Goal: Information Seeking & Learning: Check status

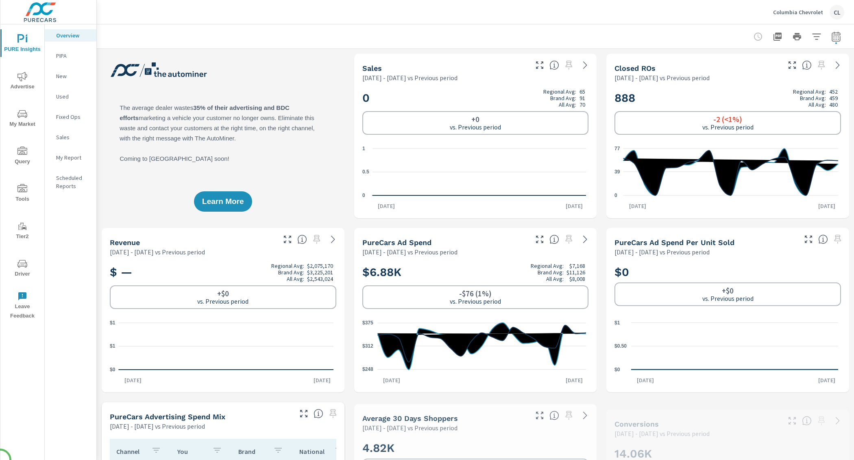
scroll to position [0, 0]
click at [831, 37] on icon "button" at bounding box center [836, 37] width 10 height 10
select select "Previous period"
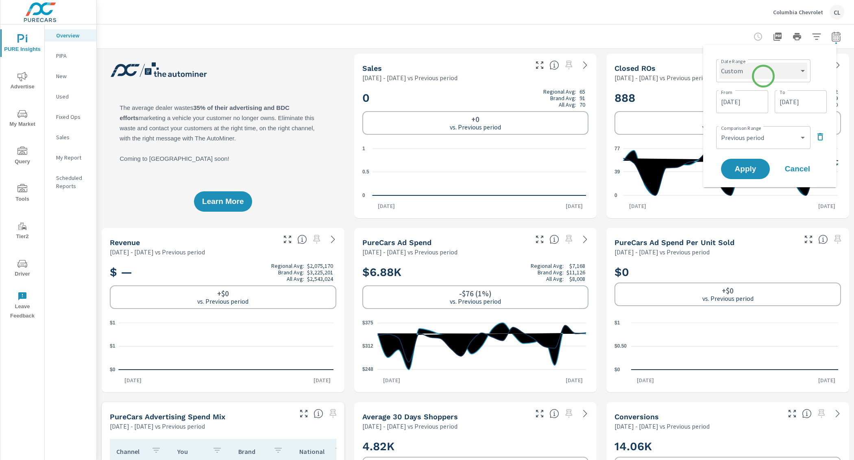
click at [764, 74] on select "Custom [DATE] Last week Last 7 days Last 14 days Last 30 days Last 45 days Last…" at bounding box center [763, 71] width 88 height 16
click at [719, 63] on select "Custom [DATE] Last week Last 7 days Last 14 days Last 30 days Last 45 days Last…" at bounding box center [763, 71] width 88 height 16
select select "Month to date"
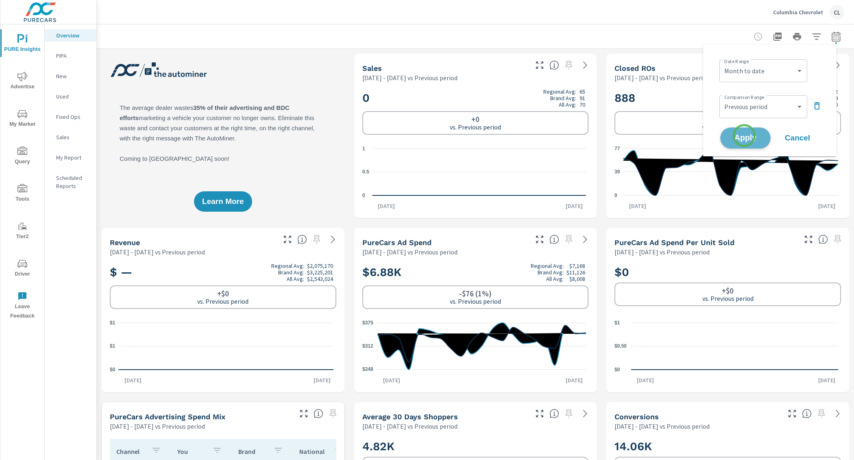
click at [744, 136] on span "Apply" at bounding box center [745, 138] width 33 height 8
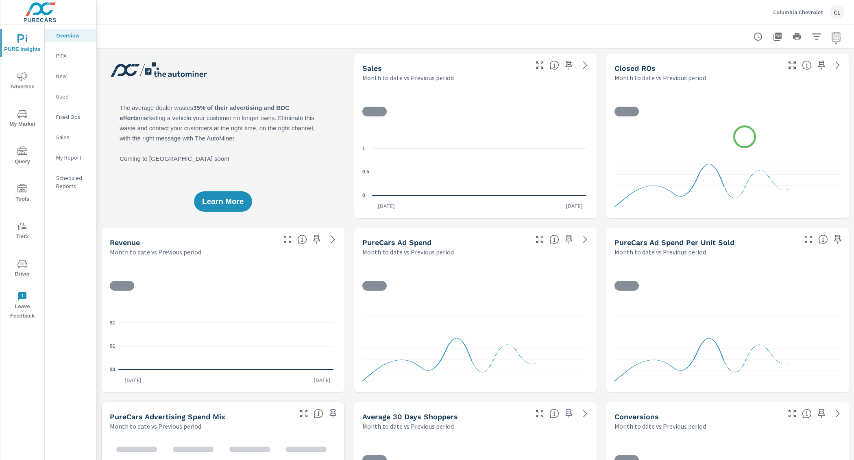
scroll to position [0, 0]
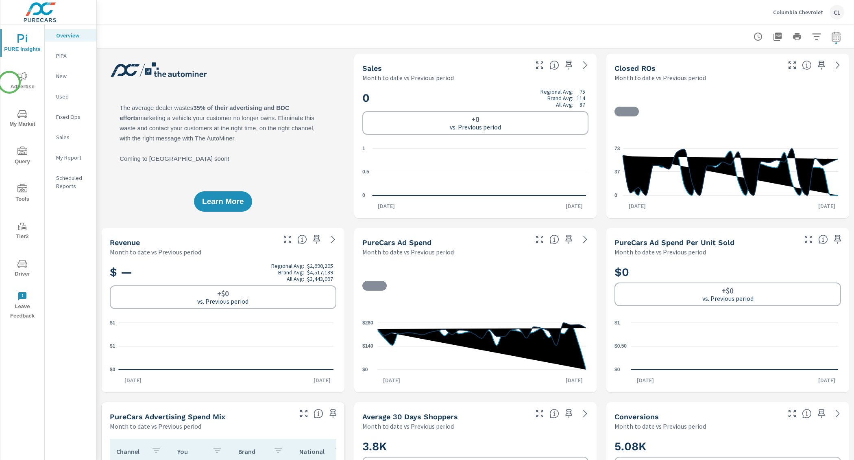
click at [9, 82] on span "Advertise" at bounding box center [22, 82] width 39 height 20
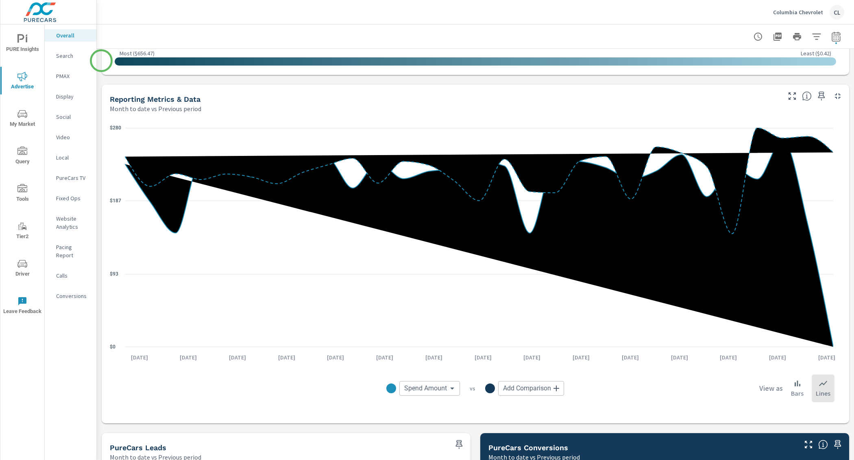
scroll to position [1069, 0]
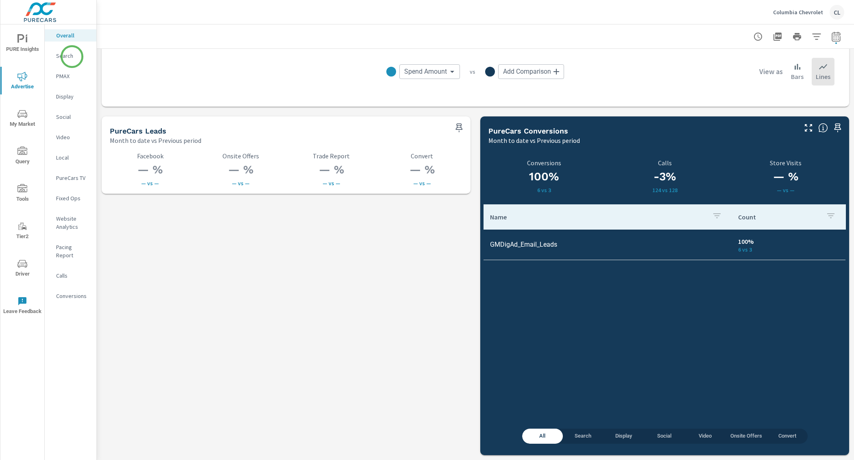
click at [71, 56] on p "Search" at bounding box center [73, 56] width 34 height 8
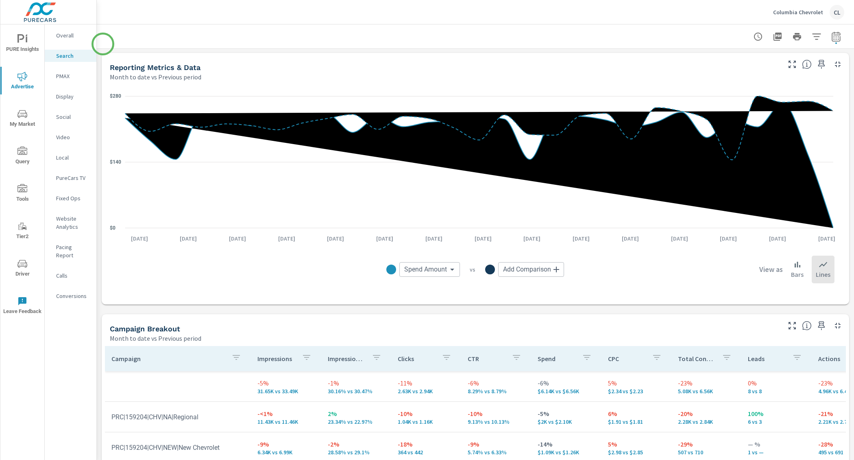
scroll to position [720, 0]
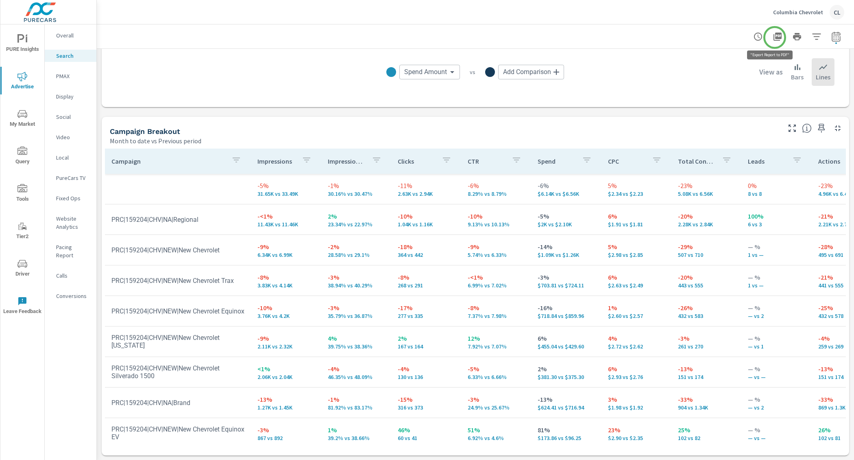
click at [774, 36] on icon "button" at bounding box center [778, 37] width 8 height 8
click at [69, 76] on p "PMAX" at bounding box center [73, 76] width 34 height 8
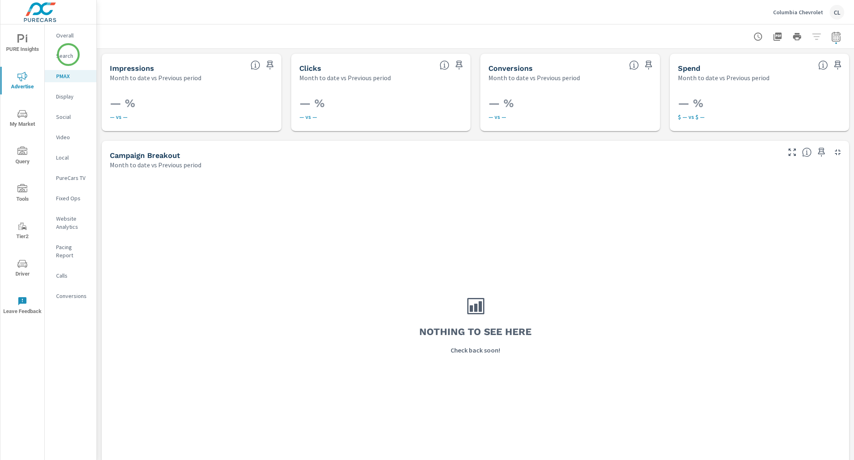
click at [68, 54] on p "Search" at bounding box center [73, 56] width 34 height 8
